Goal: Navigation & Orientation: Find specific page/section

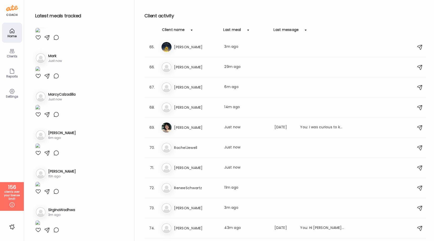
scroll to position [1566, 0]
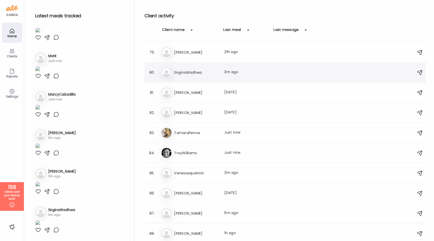
click at [204, 71] on h3 "SirginaWadhwa" at bounding box center [196, 72] width 44 height 6
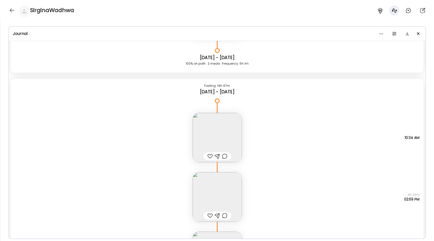
scroll to position [940, 0]
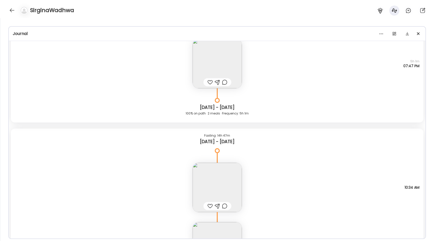
click at [199, 55] on img at bounding box center [217, 63] width 49 height 49
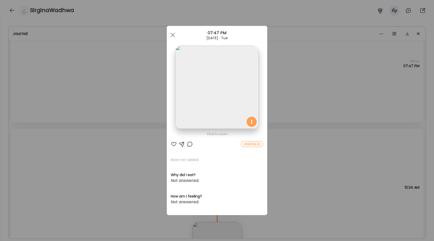
click at [199, 55] on img at bounding box center [216, 86] width 83 height 83
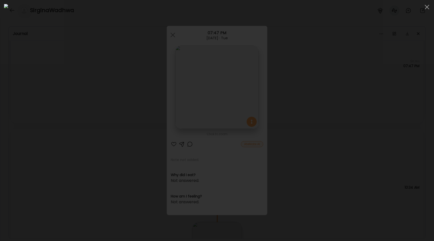
click at [80, 112] on div at bounding box center [217, 120] width 426 height 233
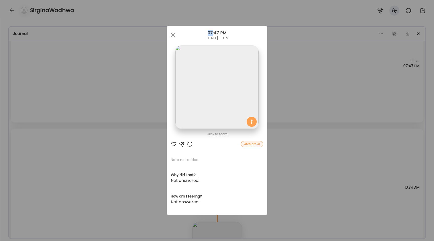
click at [80, 112] on div "Ate Coach Dashboard Wahoo! It’s official Take a moment to set up your Coach Pro…" at bounding box center [217, 120] width 434 height 241
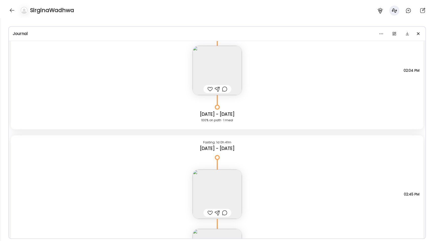
scroll to position [730, 0]
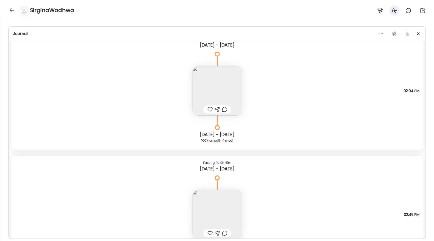
click at [205, 100] on img at bounding box center [217, 90] width 49 height 49
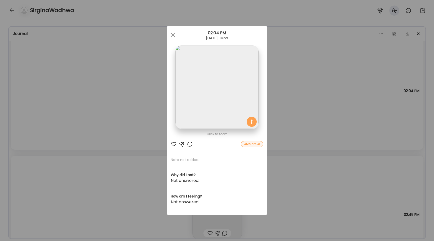
click at [206, 71] on img at bounding box center [216, 86] width 83 height 83
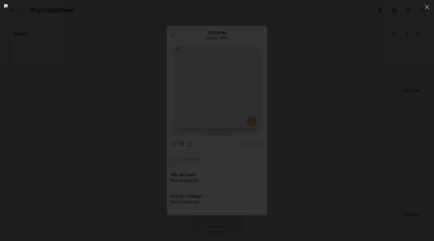
click at [71, 103] on div at bounding box center [217, 120] width 426 height 233
click at [71, 103] on div "Ate Coach Dashboard Wahoo! It’s official Take a moment to set up your Coach Pro…" at bounding box center [217, 120] width 434 height 241
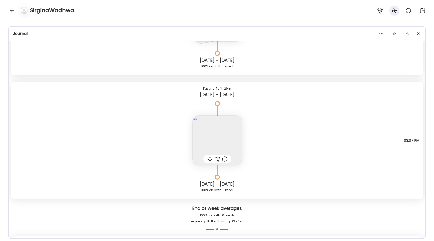
scroll to position [516, 0]
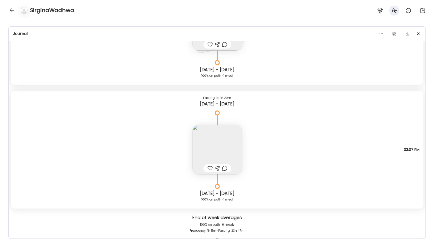
click at [196, 151] on img at bounding box center [217, 149] width 49 height 49
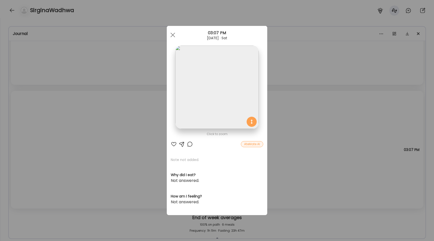
click at [195, 103] on img at bounding box center [216, 86] width 83 height 83
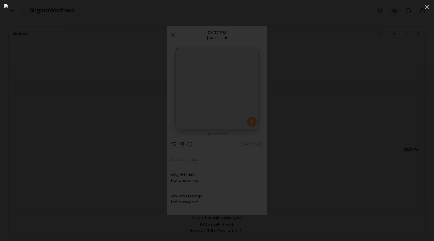
click at [83, 130] on div at bounding box center [217, 120] width 426 height 233
click at [83, 130] on div "Ate Coach Dashboard Wahoo! It’s official Take a moment to set up your Coach Pro…" at bounding box center [217, 120] width 434 height 241
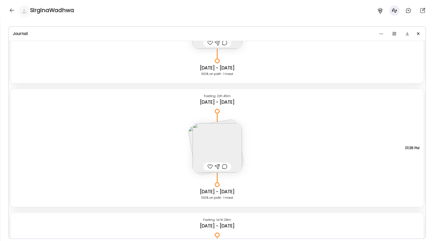
scroll to position [378, 0]
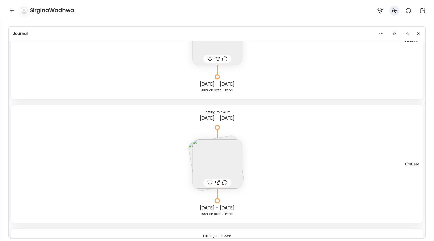
click at [202, 151] on img at bounding box center [217, 163] width 49 height 49
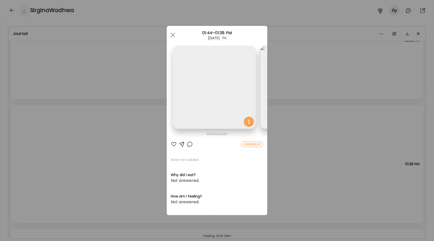
scroll to position [0, 82]
click at [187, 98] on img at bounding box center [223, 86] width 83 height 83
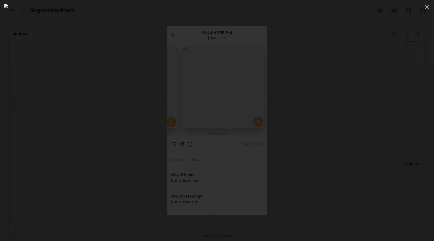
click at [80, 106] on div at bounding box center [217, 120] width 426 height 233
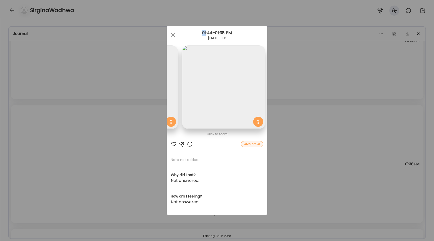
click at [80, 106] on div "Ate Coach Dashboard Wahoo! It’s official Take a moment to set up your Coach Pro…" at bounding box center [217, 120] width 434 height 241
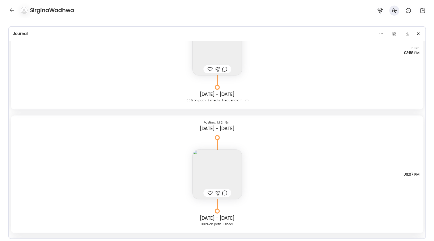
scroll to position [94, 0]
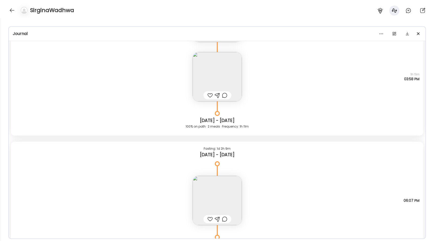
click at [201, 85] on img at bounding box center [217, 76] width 49 height 49
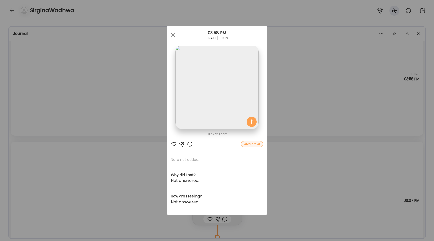
click at [205, 71] on img at bounding box center [216, 86] width 83 height 83
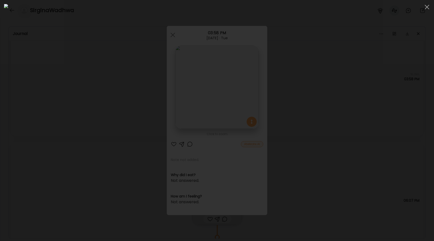
click at [88, 108] on div at bounding box center [217, 120] width 426 height 233
click at [88, 108] on div "Ate Coach Dashboard Wahoo! It’s official Take a moment to set up your Coach Pro…" at bounding box center [217, 120] width 434 height 241
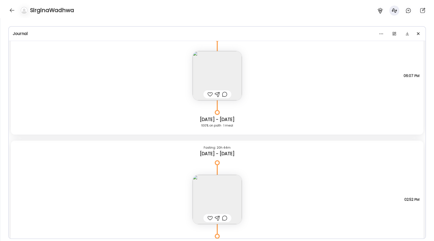
scroll to position [221, 0]
click at [211, 76] on img at bounding box center [217, 74] width 49 height 49
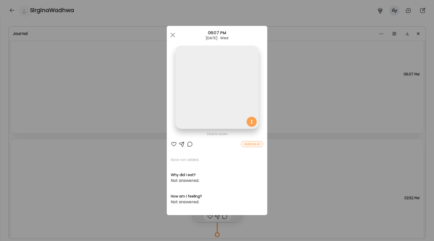
click at [211, 76] on img at bounding box center [216, 86] width 83 height 83
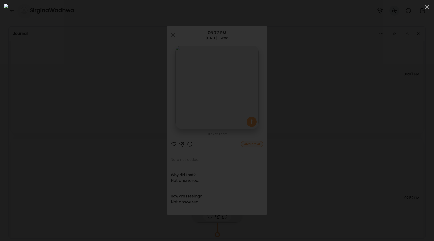
click at [74, 118] on div at bounding box center [217, 120] width 426 height 233
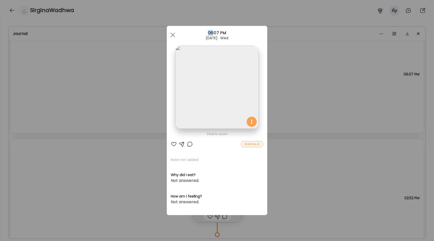
click at [74, 118] on div "Ate Coach Dashboard Wahoo! It’s official Take a moment to set up your Coach Pro…" at bounding box center [217, 120] width 434 height 241
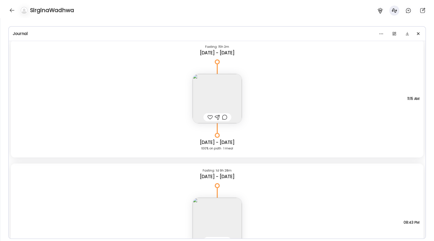
scroll to position [1251, 0]
